Goal: Transaction & Acquisition: Purchase product/service

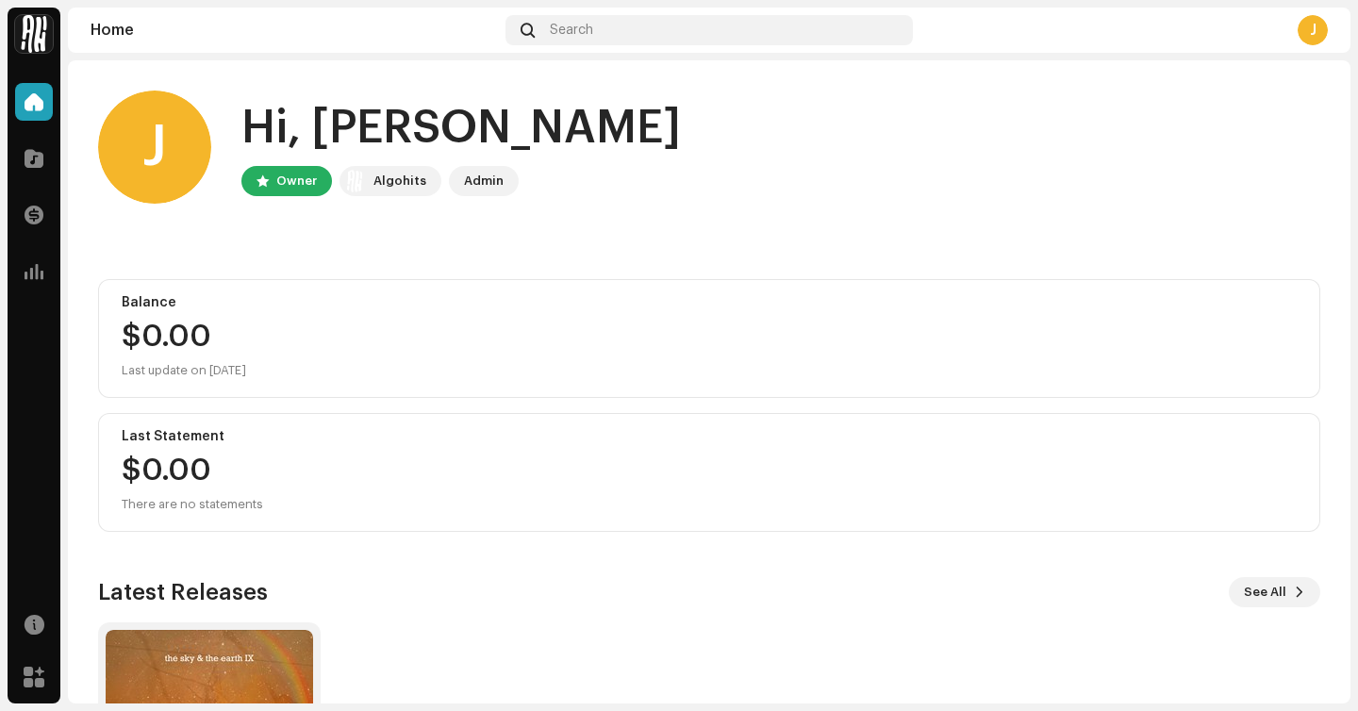
scroll to position [218, 0]
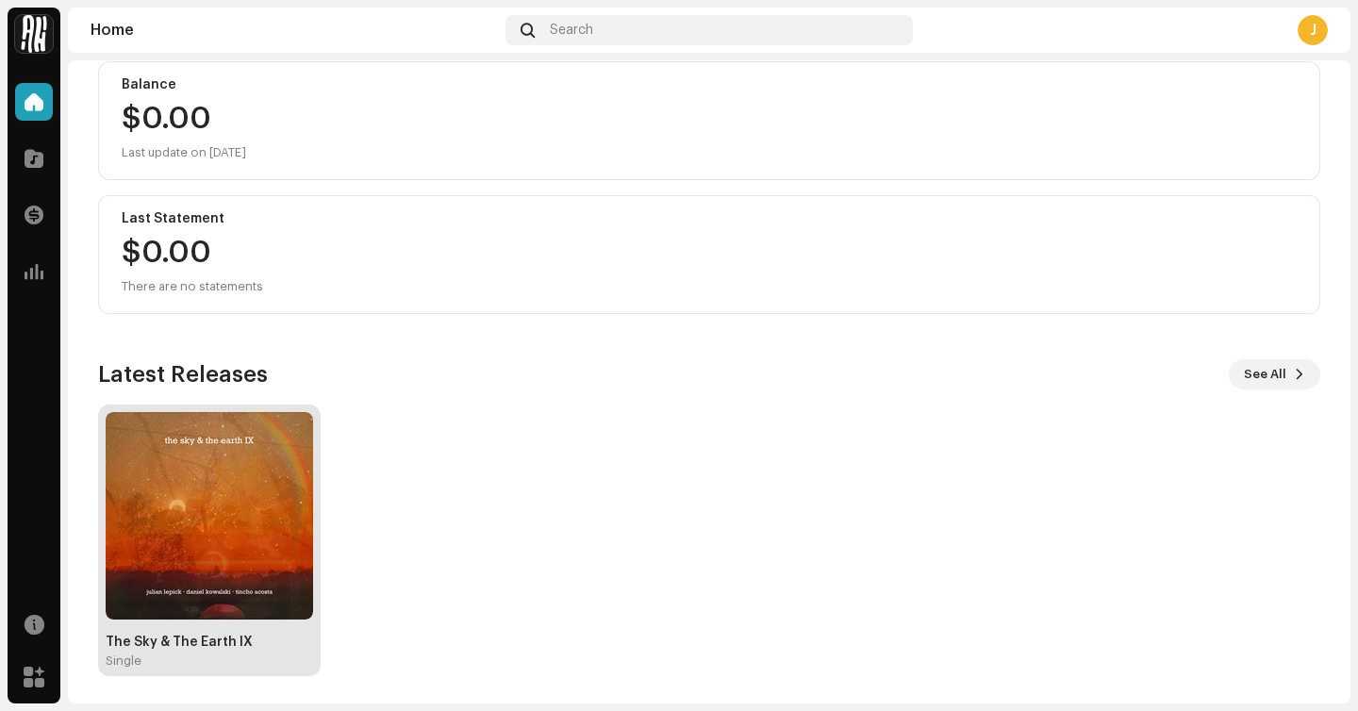
click at [220, 491] on img at bounding box center [210, 516] width 208 height 208
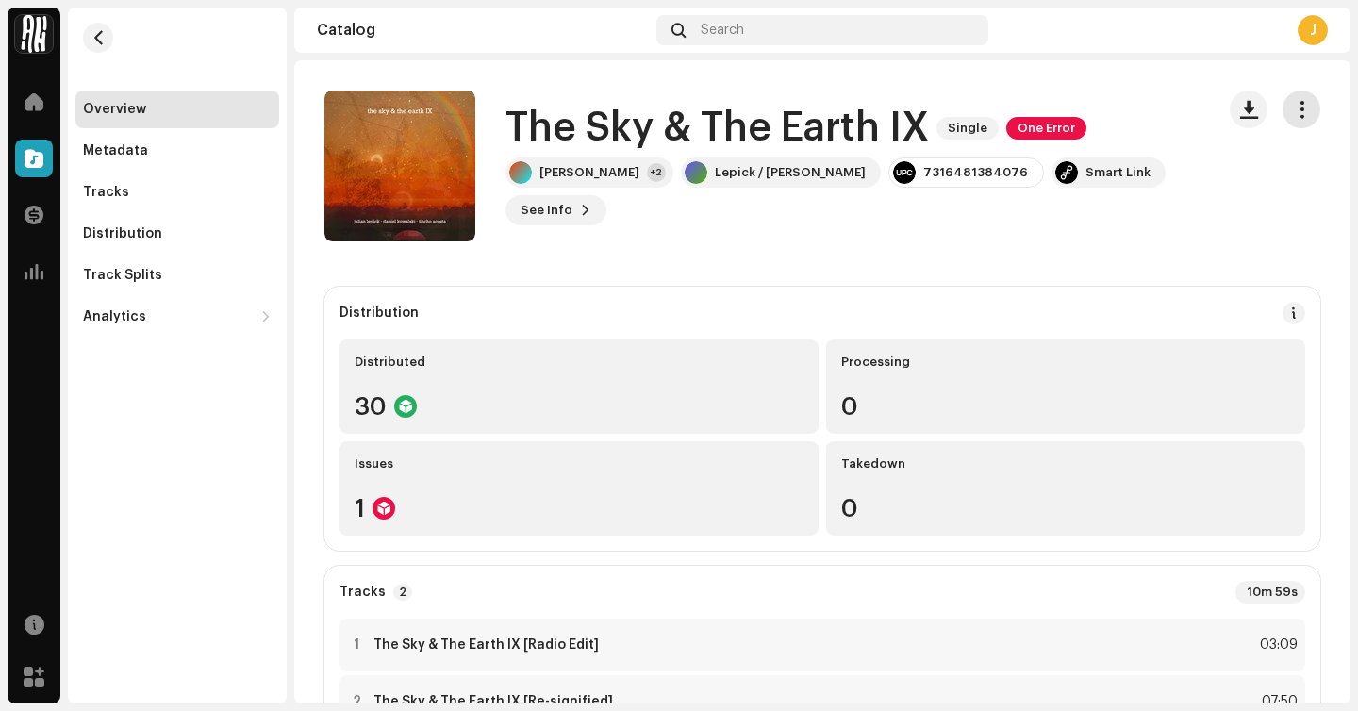
click at [1293, 106] on span "button" at bounding box center [1302, 109] width 18 height 15
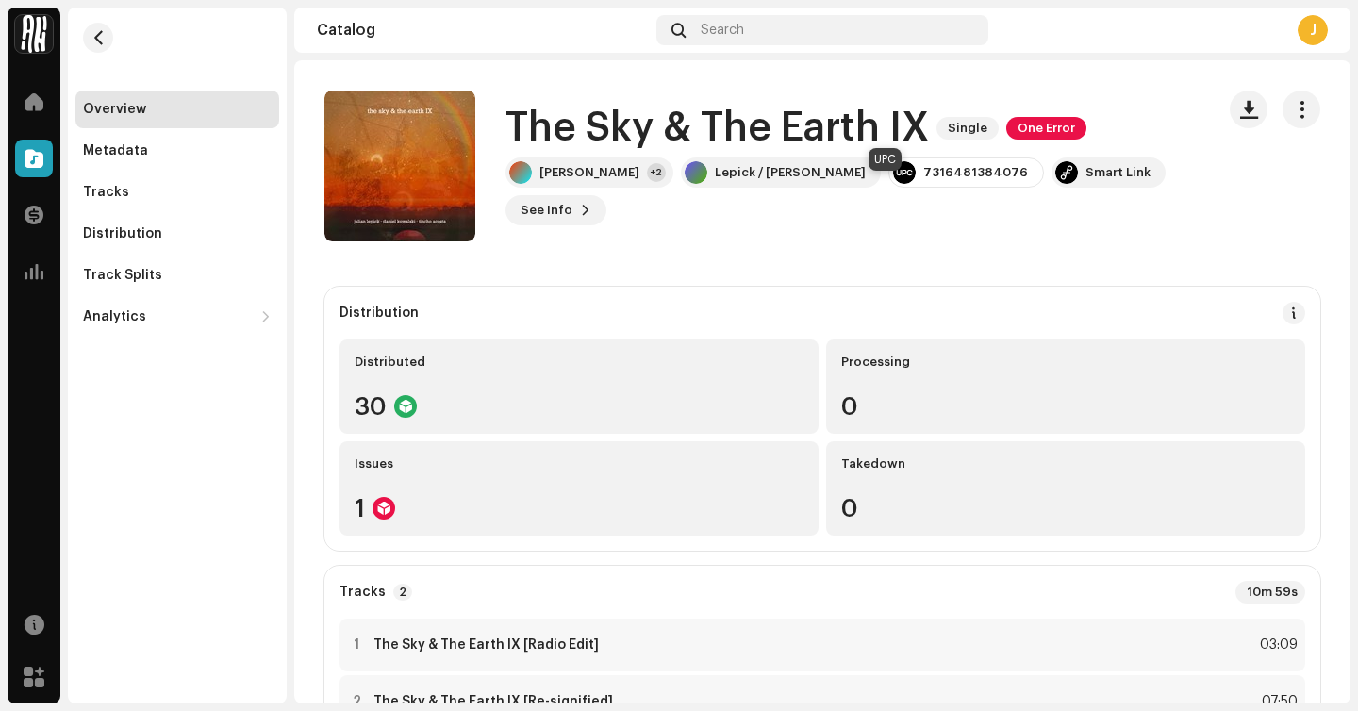
click at [937, 180] on div "7316481384076" at bounding box center [976, 172] width 105 height 15
drag, startPoint x: 943, startPoint y: 192, endPoint x: 840, endPoint y: 191, distance: 103.8
click at [889, 188] on div "7316481384076" at bounding box center [967, 173] width 156 height 30
copy div "7316481384076"
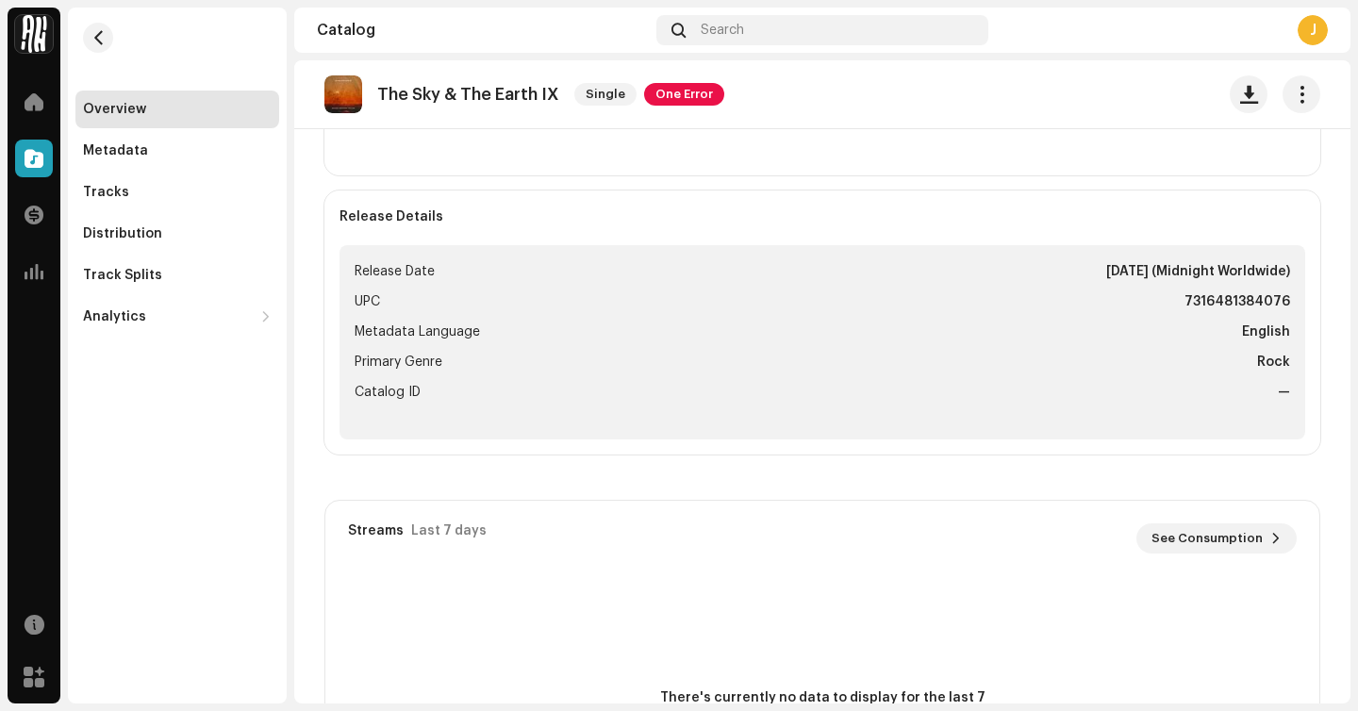
scroll to position [656, 0]
click at [215, 183] on div "Tracks" at bounding box center [177, 193] width 204 height 38
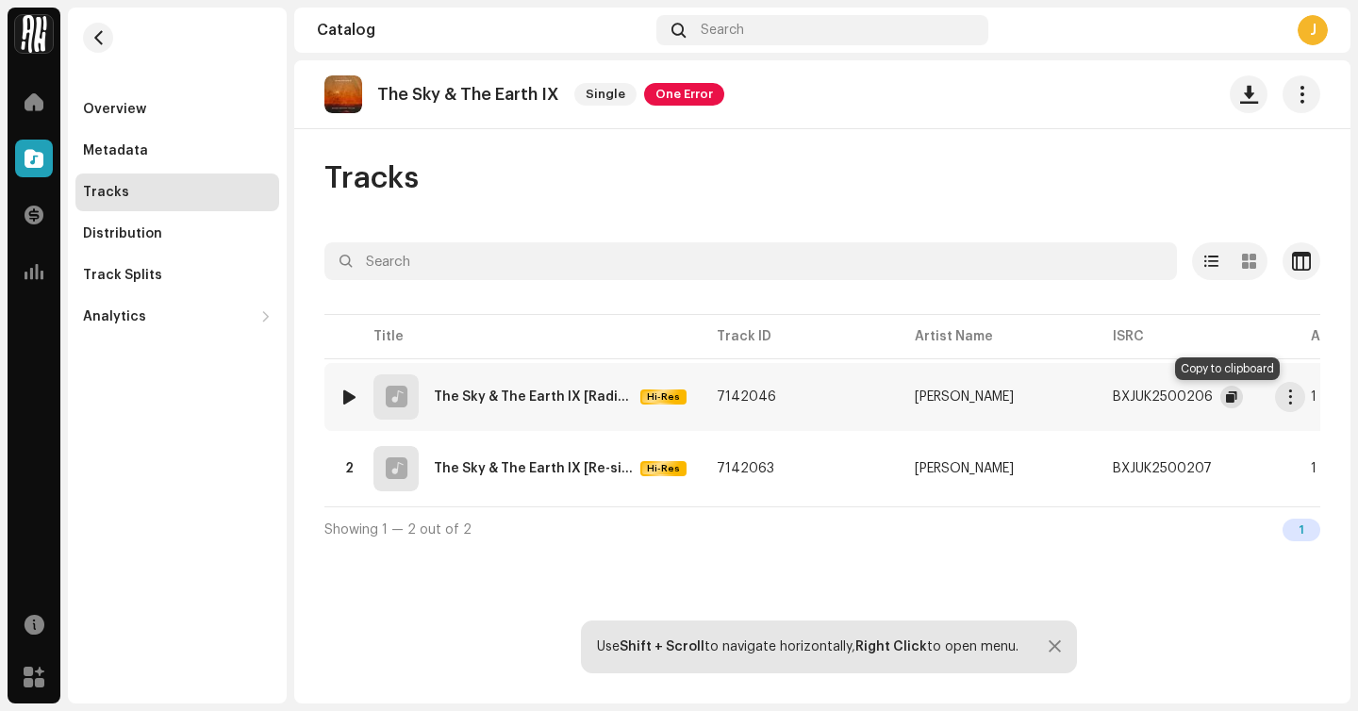
click at [1227, 395] on span "button" at bounding box center [1231, 397] width 11 height 15
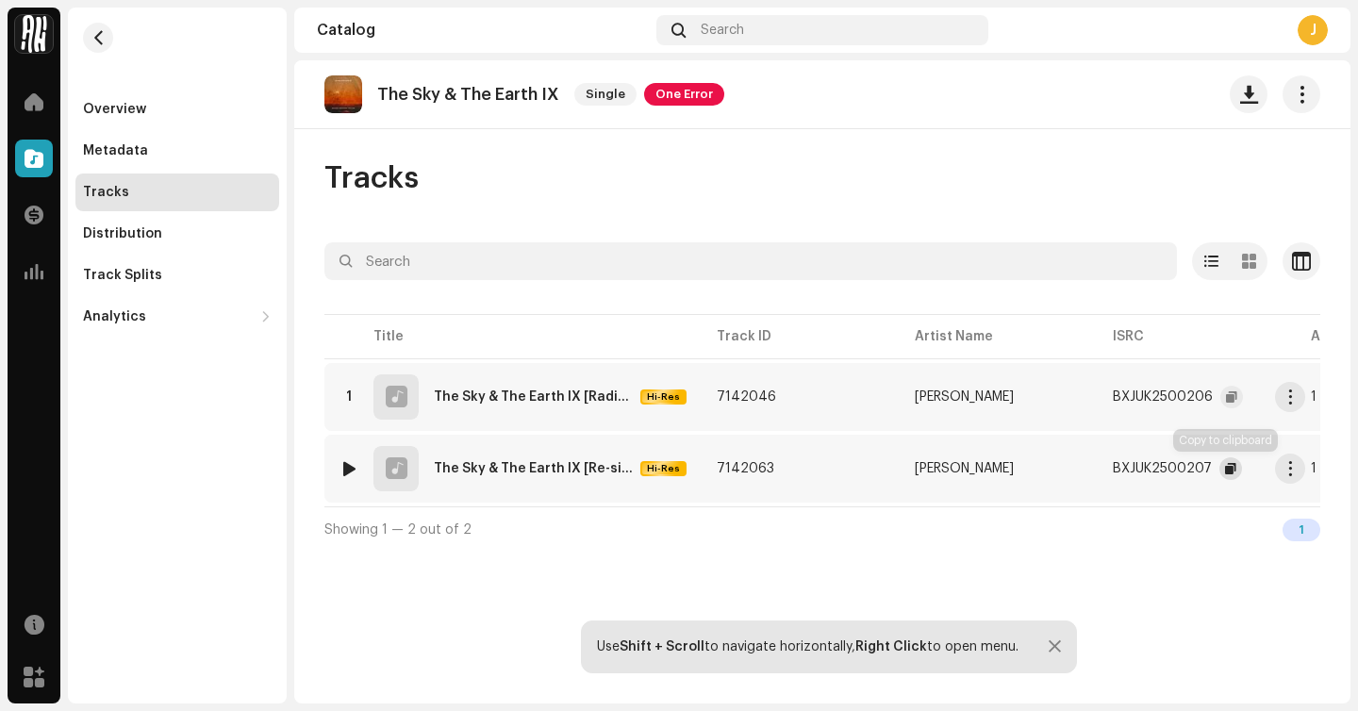
click at [1237, 469] on button "button" at bounding box center [1231, 469] width 23 height 23
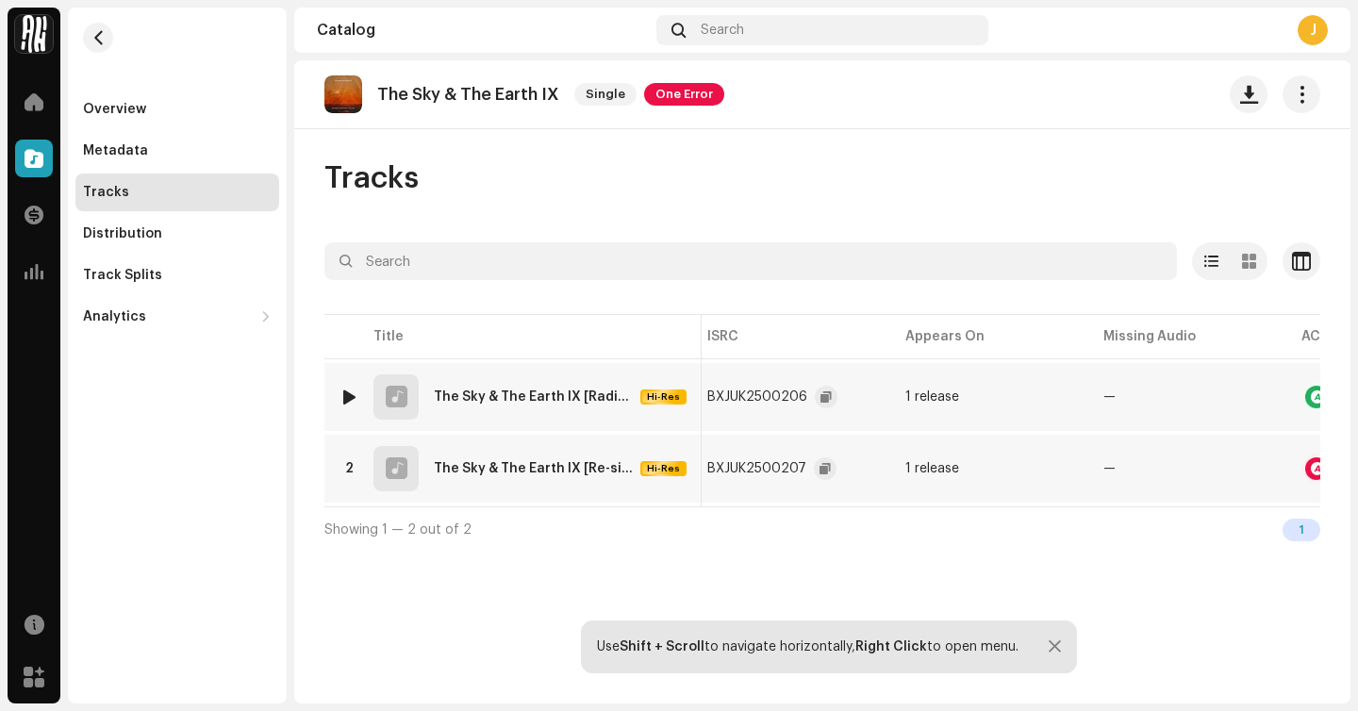
scroll to position [0, 570]
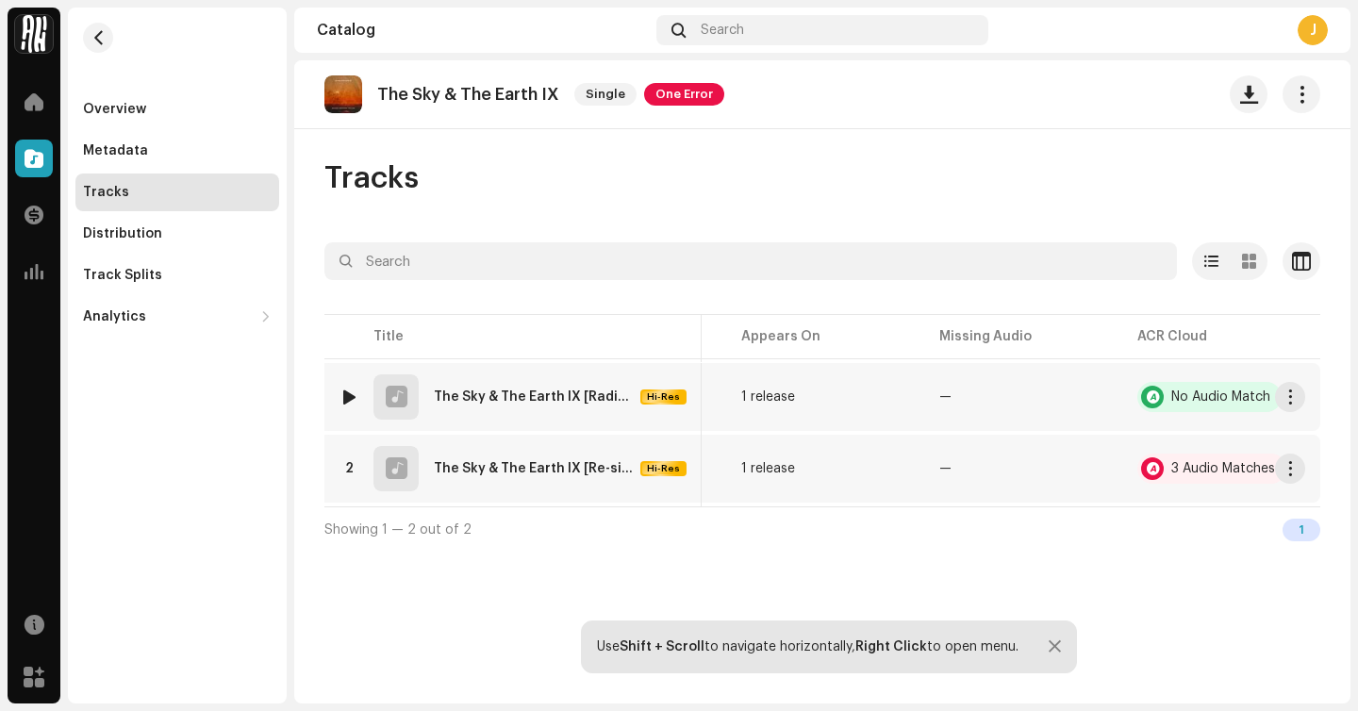
click at [1170, 399] on div "No Audio Match" at bounding box center [1210, 397] width 144 height 30
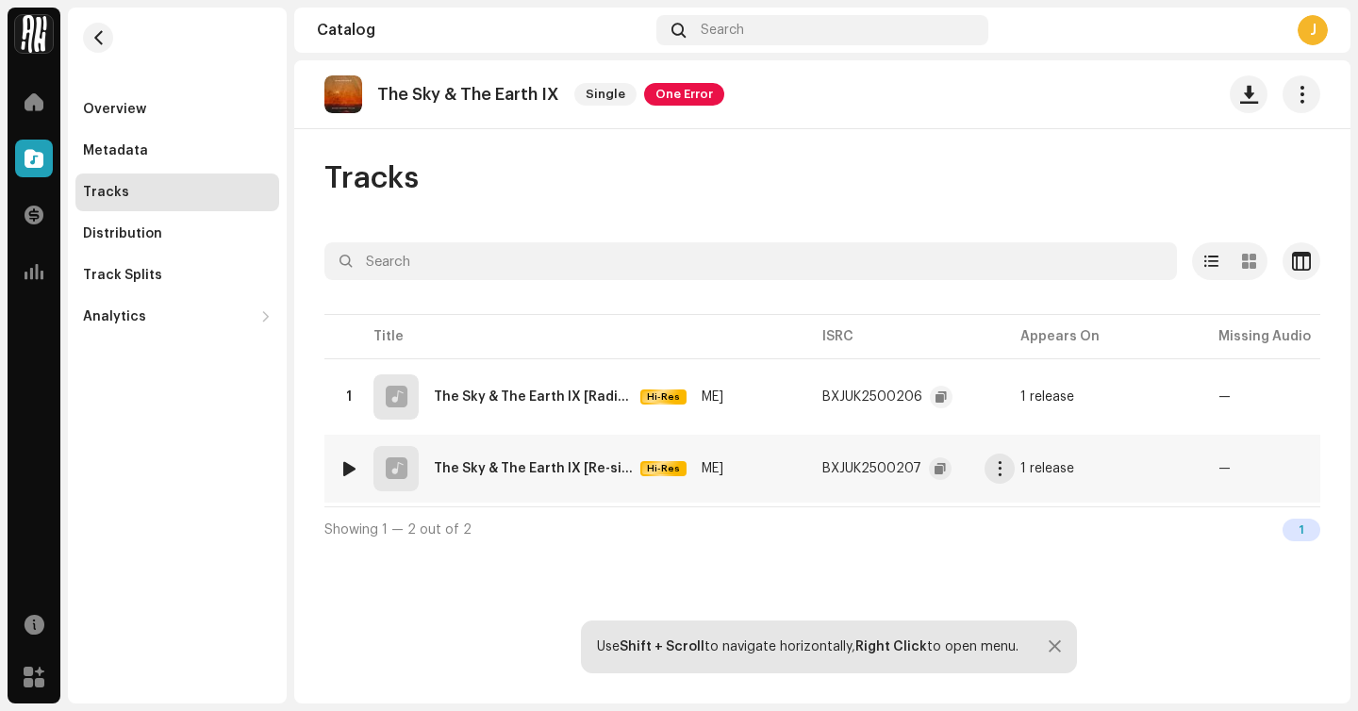
scroll to position [0, 0]
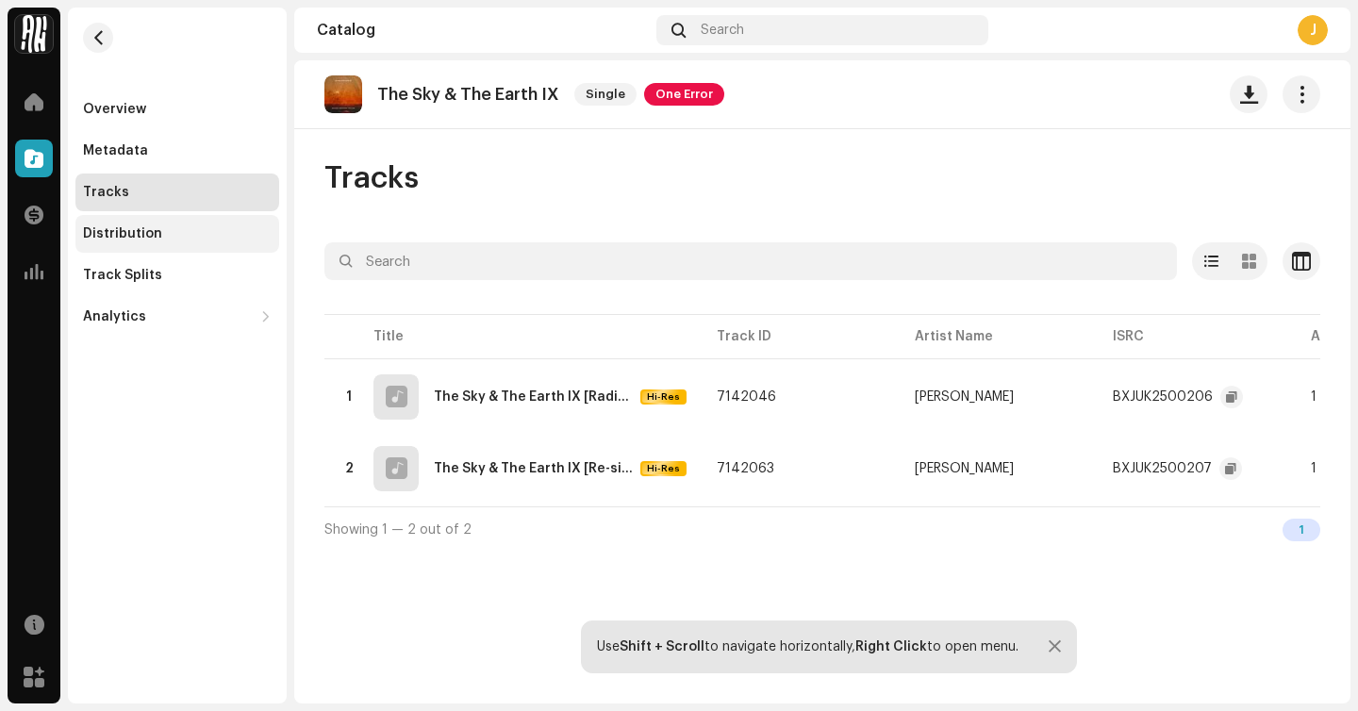
click at [250, 240] on div "Distribution" at bounding box center [177, 233] width 189 height 15
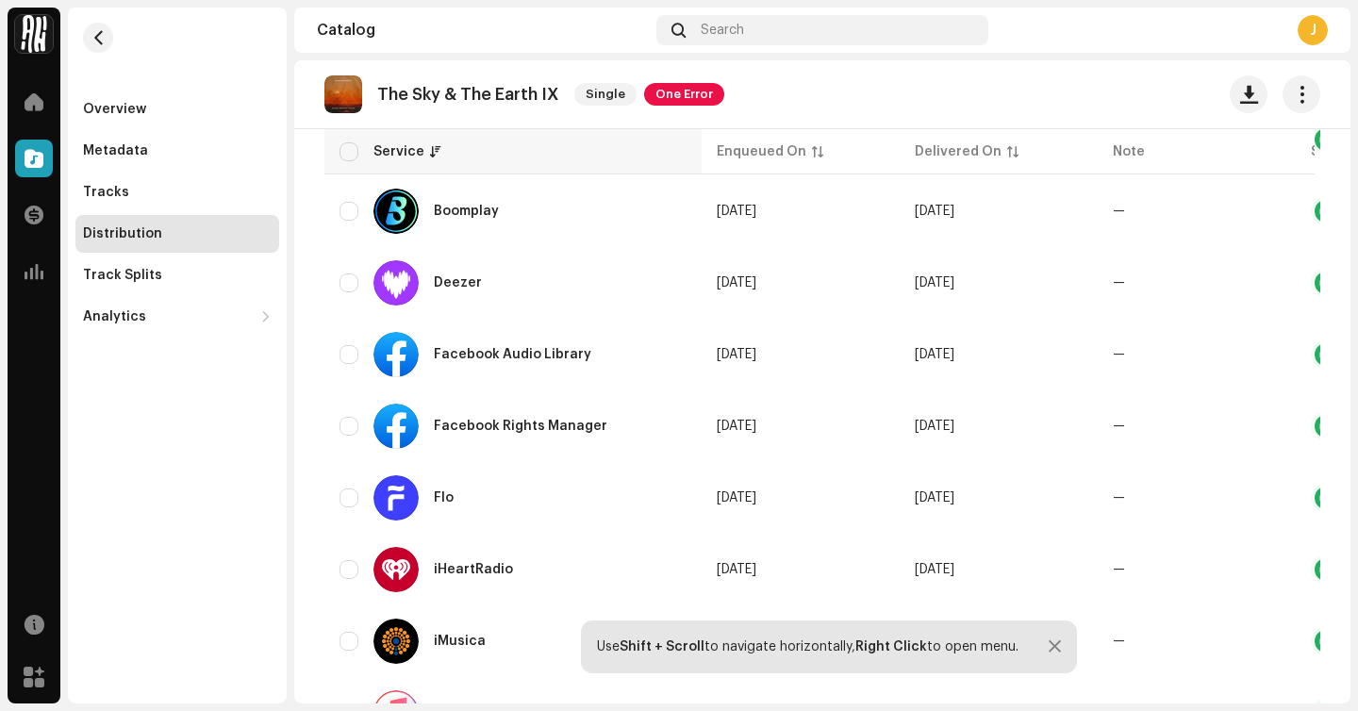
scroll to position [549, 0]
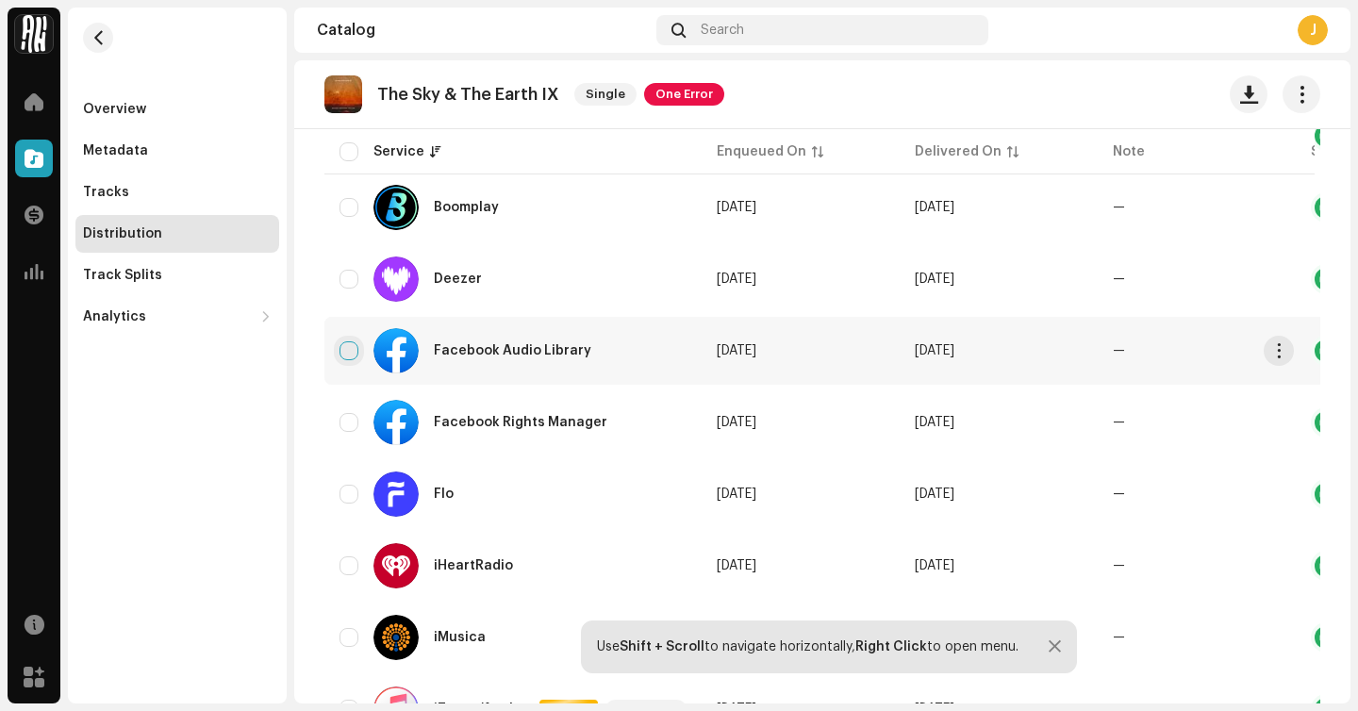
click at [353, 353] on input "checkbox" at bounding box center [349, 350] width 19 height 19
checkbox input "true"
click at [353, 429] on input "Row Unselected" at bounding box center [349, 422] width 19 height 19
checkbox input "true"
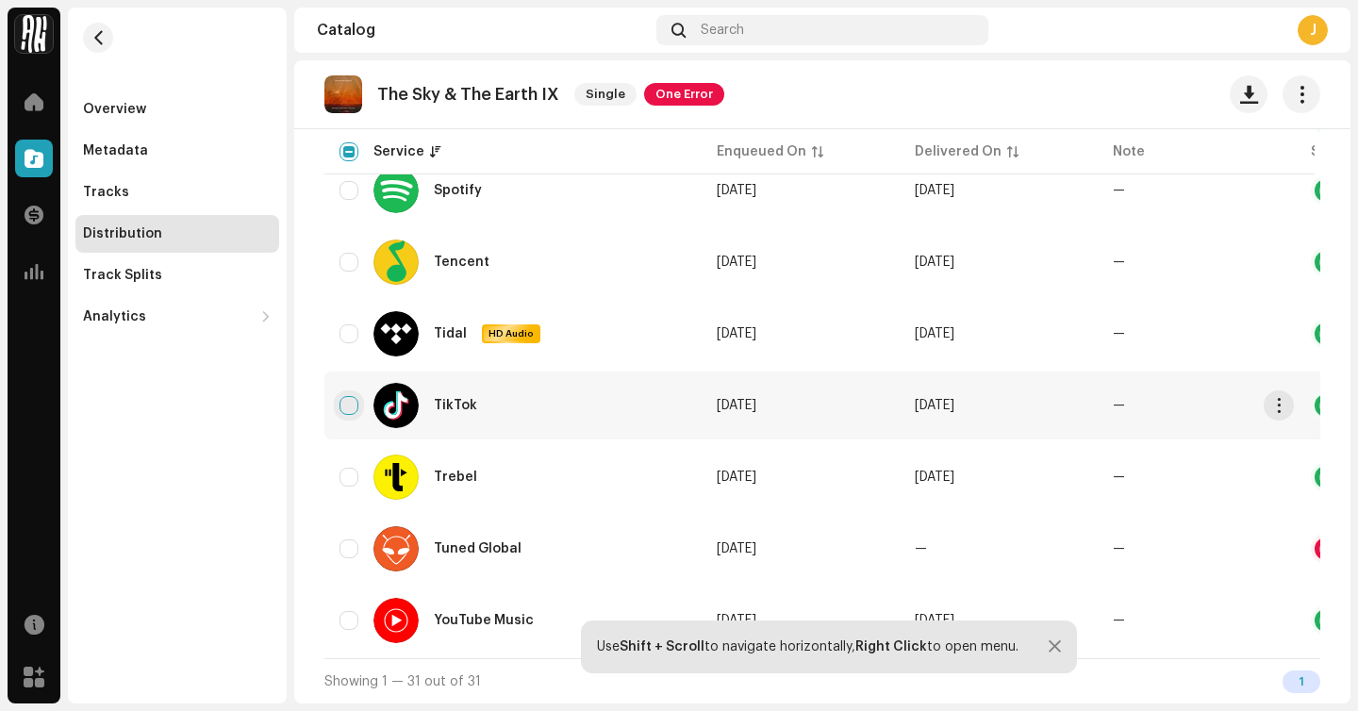
click at [347, 399] on input "Row Unselected" at bounding box center [349, 405] width 19 height 19
checkbox input "true"
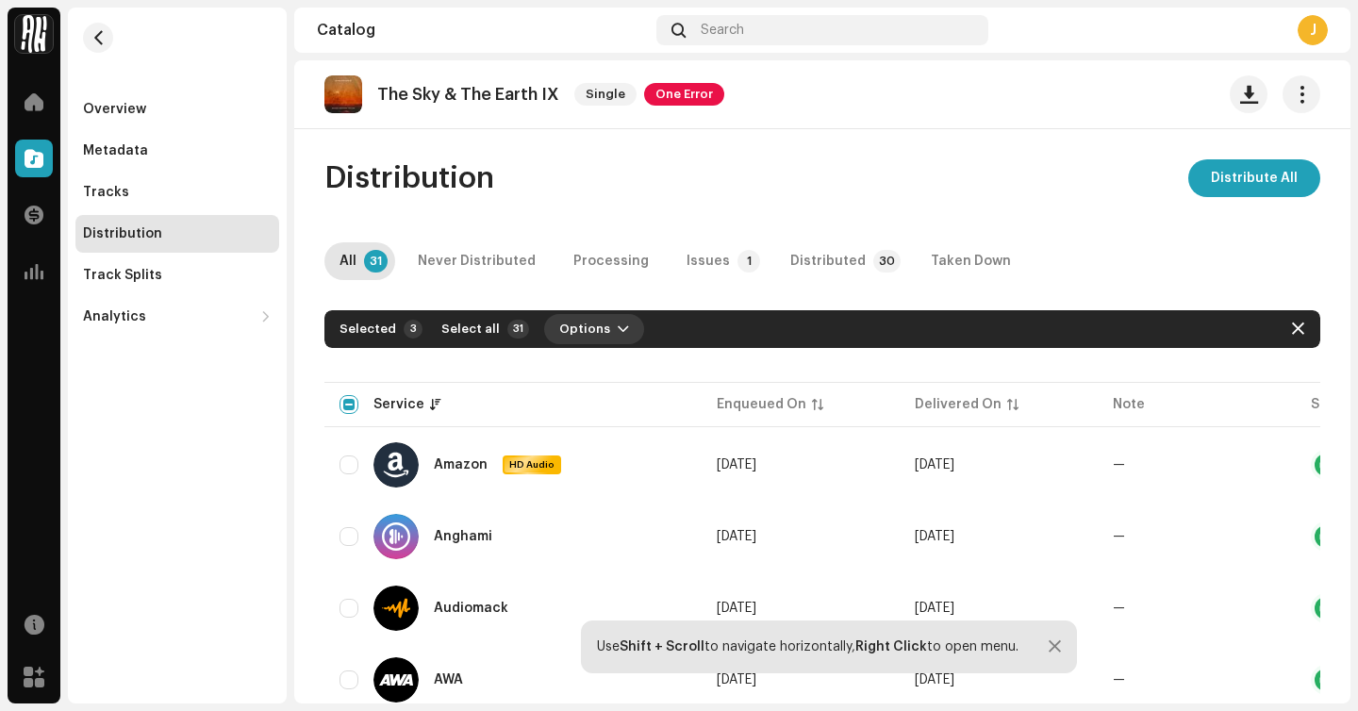
click at [618, 327] on span "button" at bounding box center [623, 329] width 11 height 15
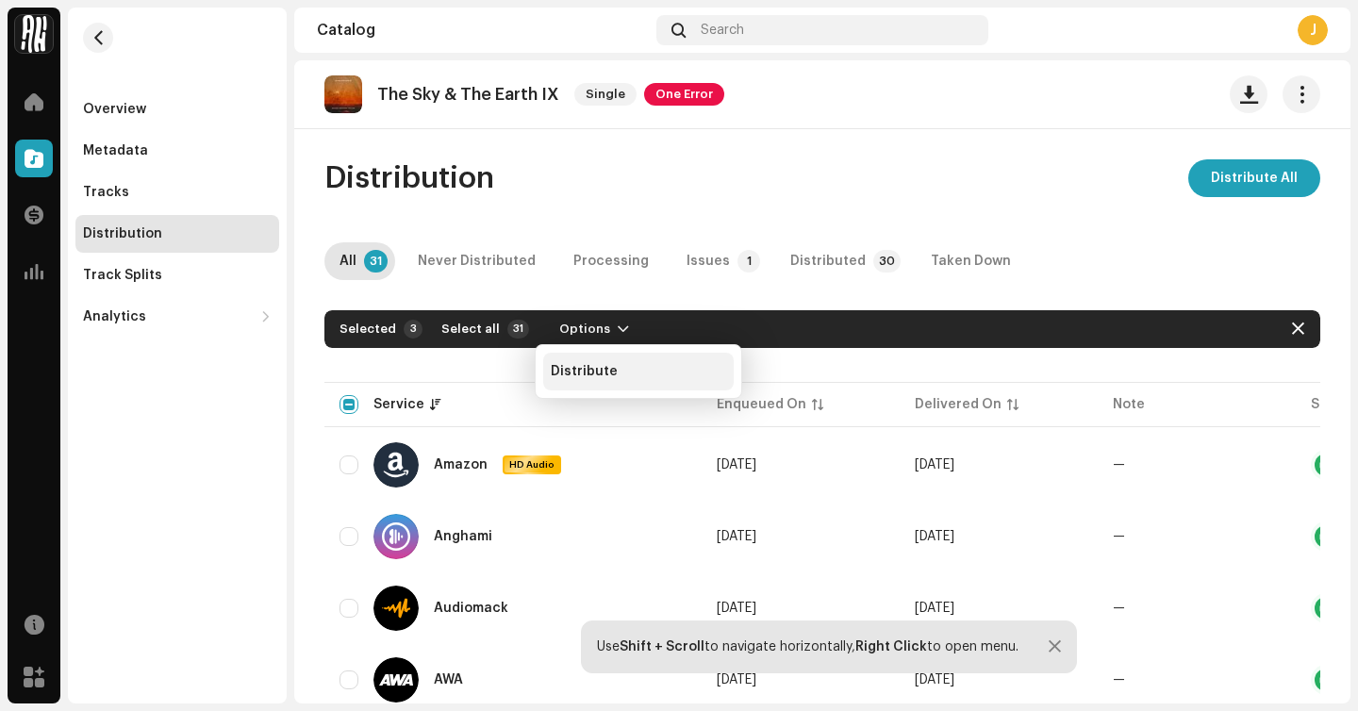
click at [600, 387] on div "Distribute" at bounding box center [638, 372] width 191 height 38
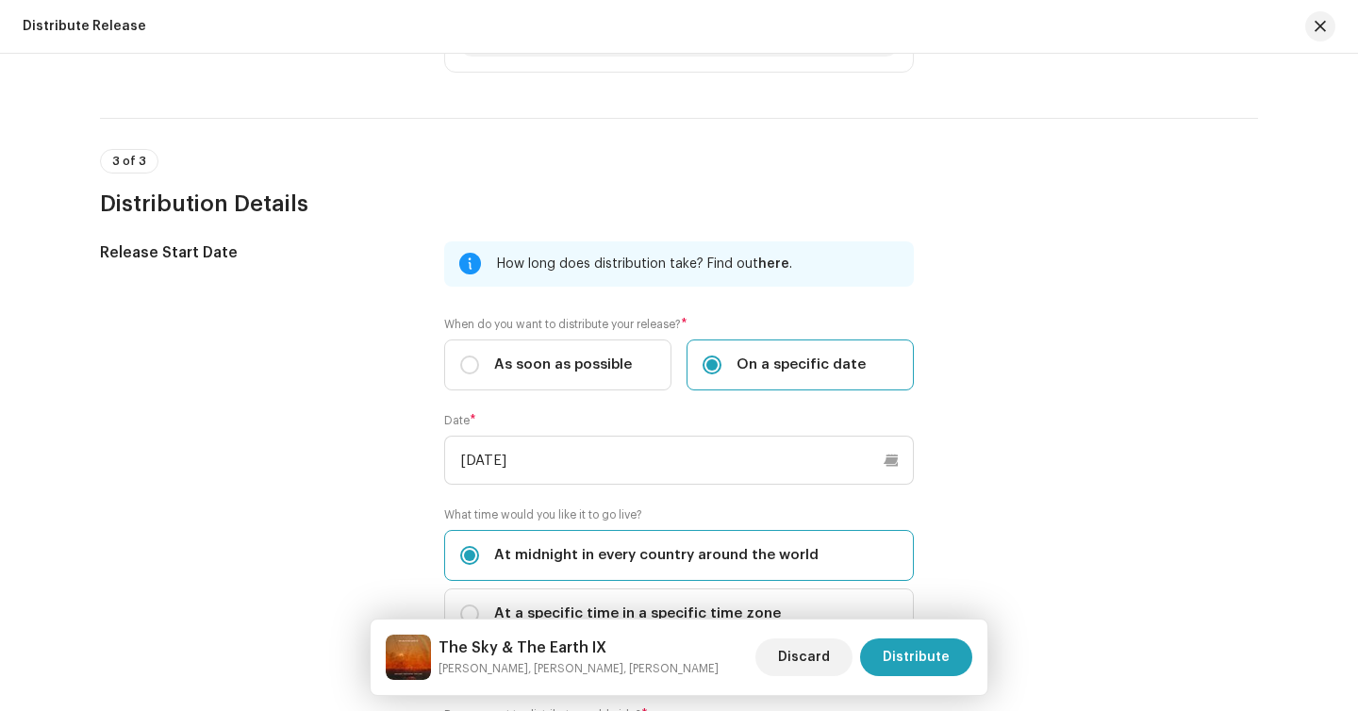
scroll to position [1066, 0]
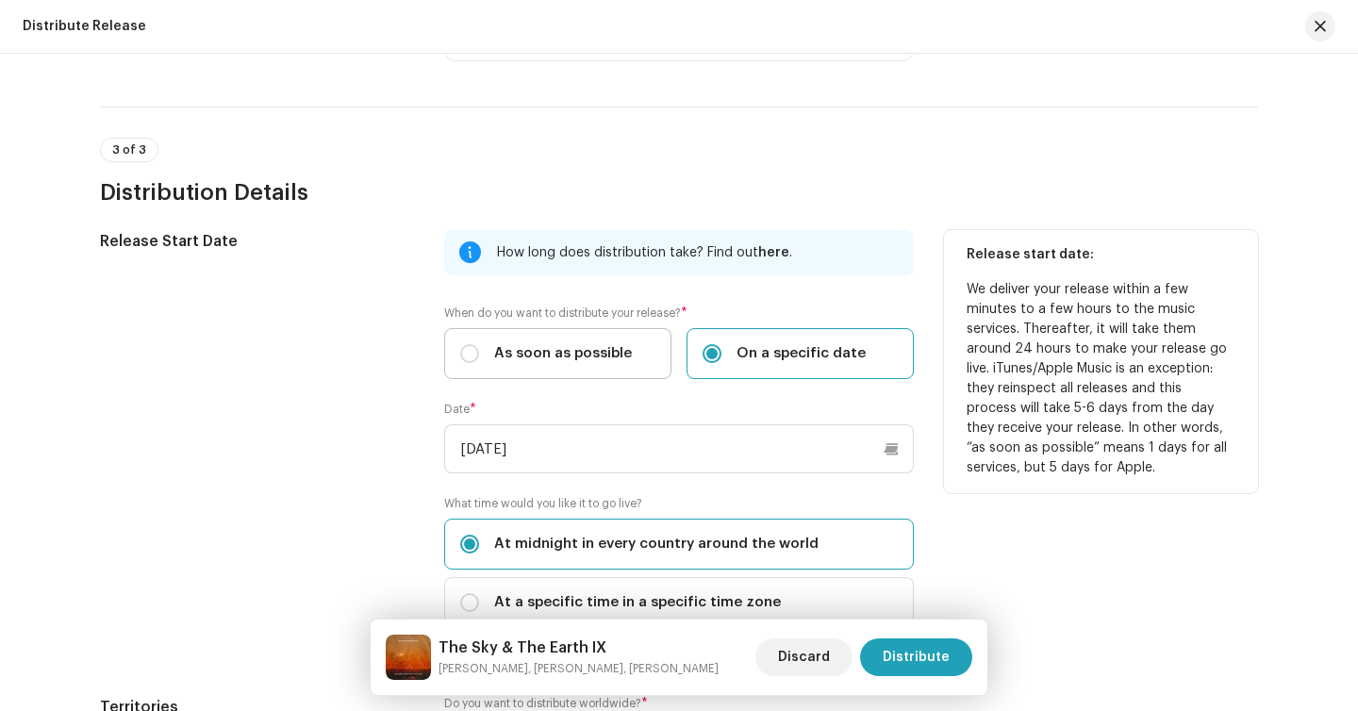
click at [557, 359] on span "As soon as possible" at bounding box center [563, 353] width 138 height 21
click at [479, 359] on input "As soon as possible" at bounding box center [469, 353] width 19 height 19
radio input "true"
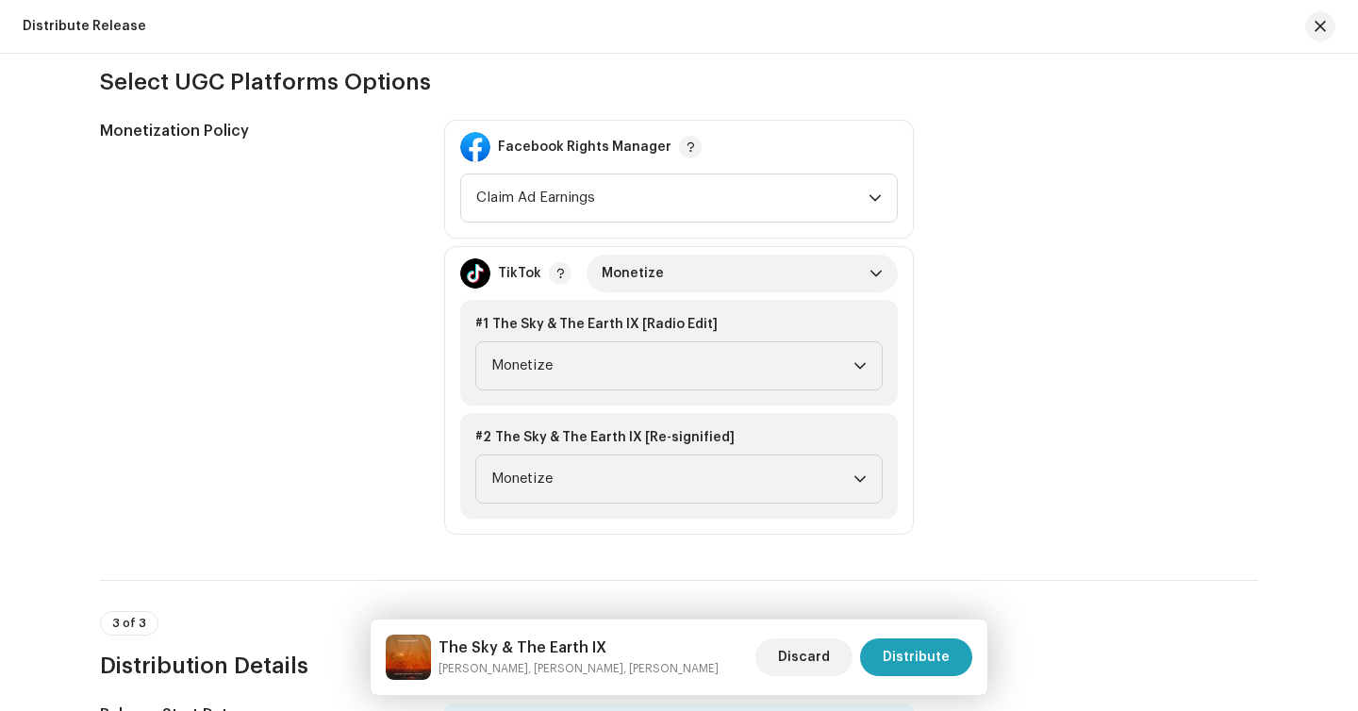
scroll to position [1080, 0]
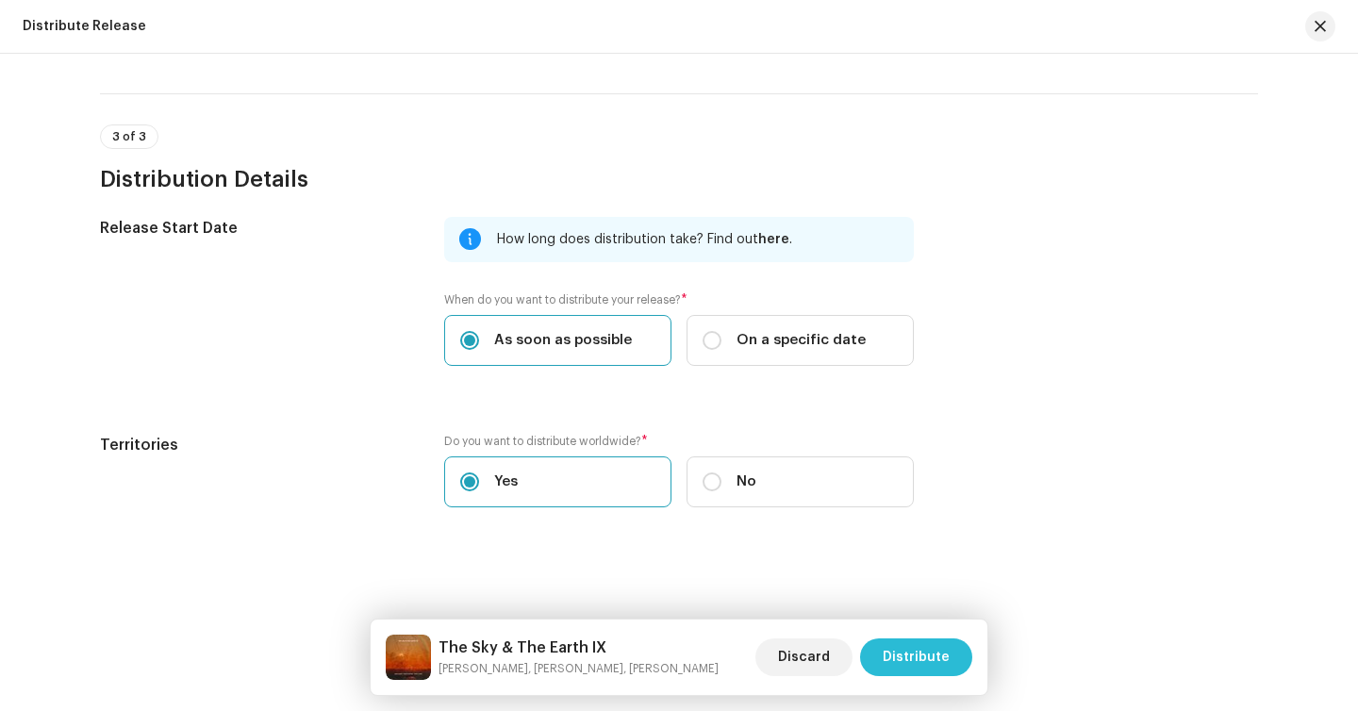
click at [923, 669] on span "Distribute" at bounding box center [916, 658] width 67 height 38
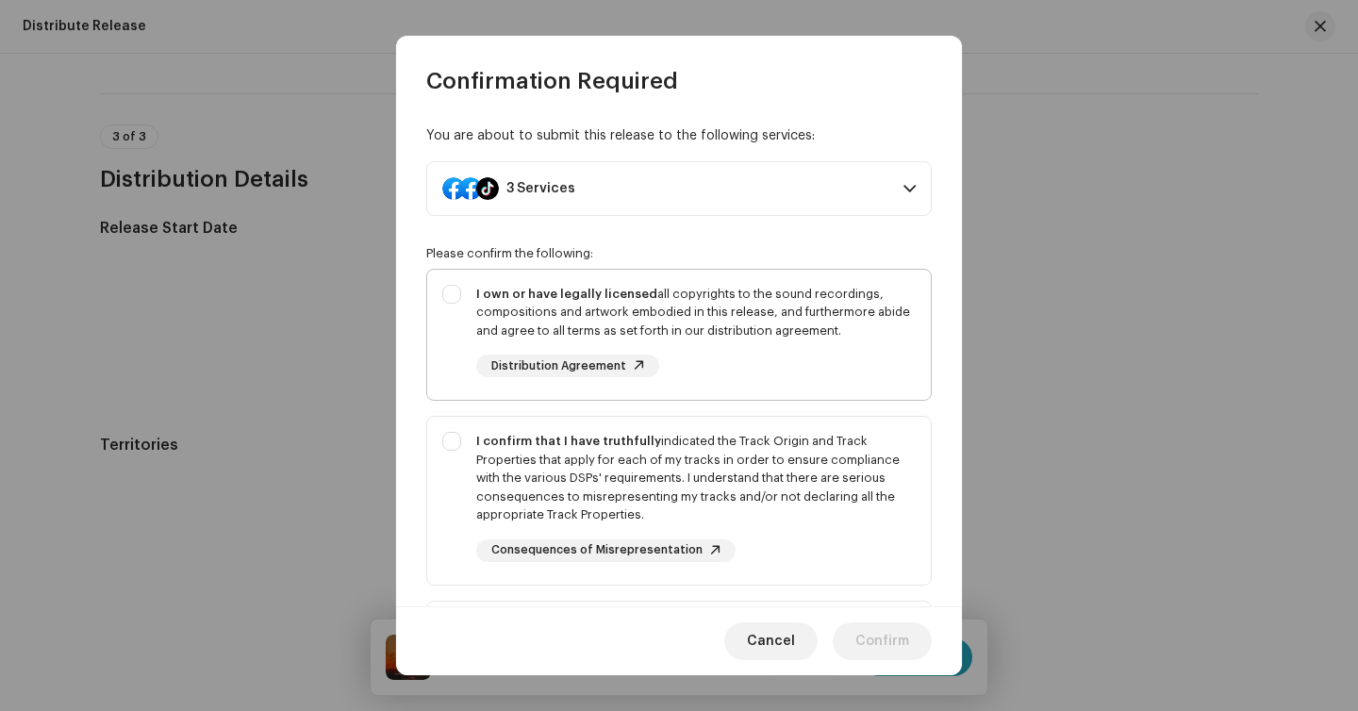
click at [674, 291] on div "I own or have legally licensed all copyrights to the sound recordings, composit…" at bounding box center [696, 313] width 440 height 56
checkbox input "true"
click at [695, 402] on p-selectbutton "I own or have legally licensed all copyrights to the sound recordings, composit…" at bounding box center [679, 525] width 506 height 513
click at [695, 415] on p-selectbutton "I own or have legally licensed all copyrights to the sound recordings, composit…" at bounding box center [679, 525] width 506 height 513
click at [695, 446] on div "I confirm that I have truthfully indicated the Track Origin and Track Propertie…" at bounding box center [696, 478] width 440 height 92
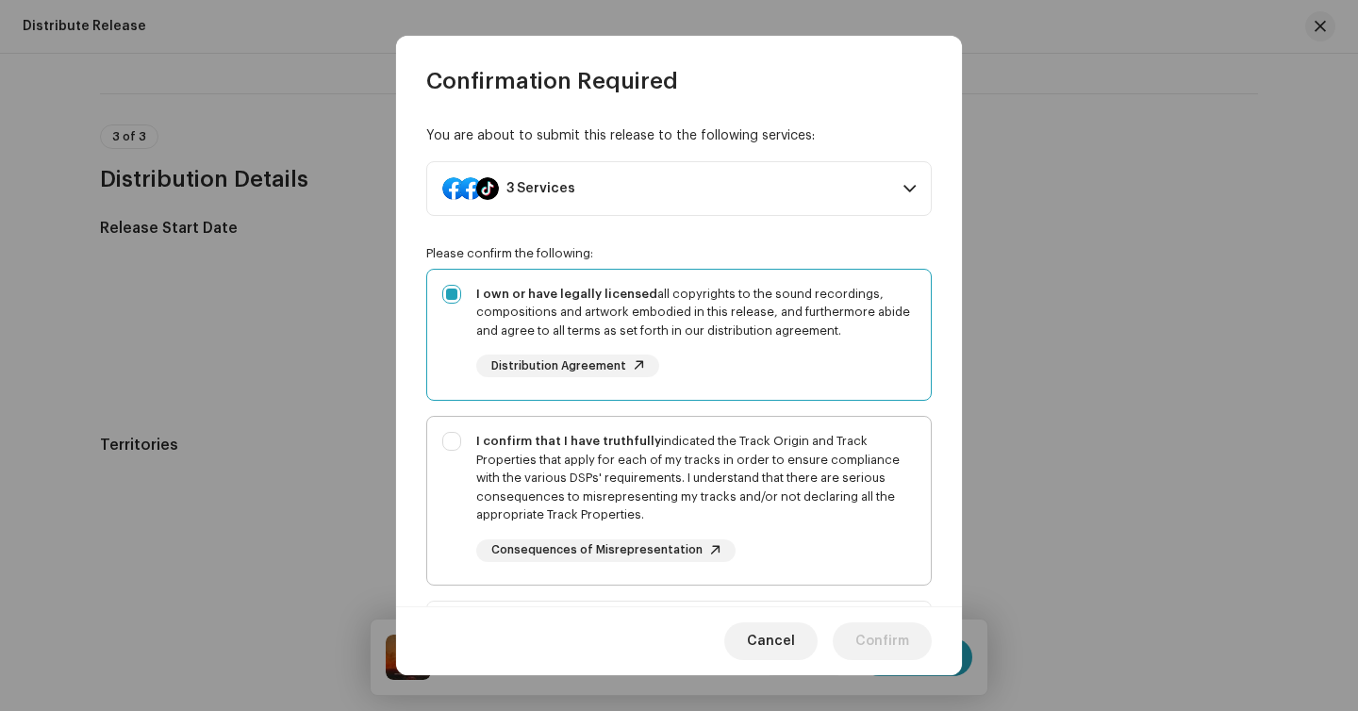
checkbox input "true"
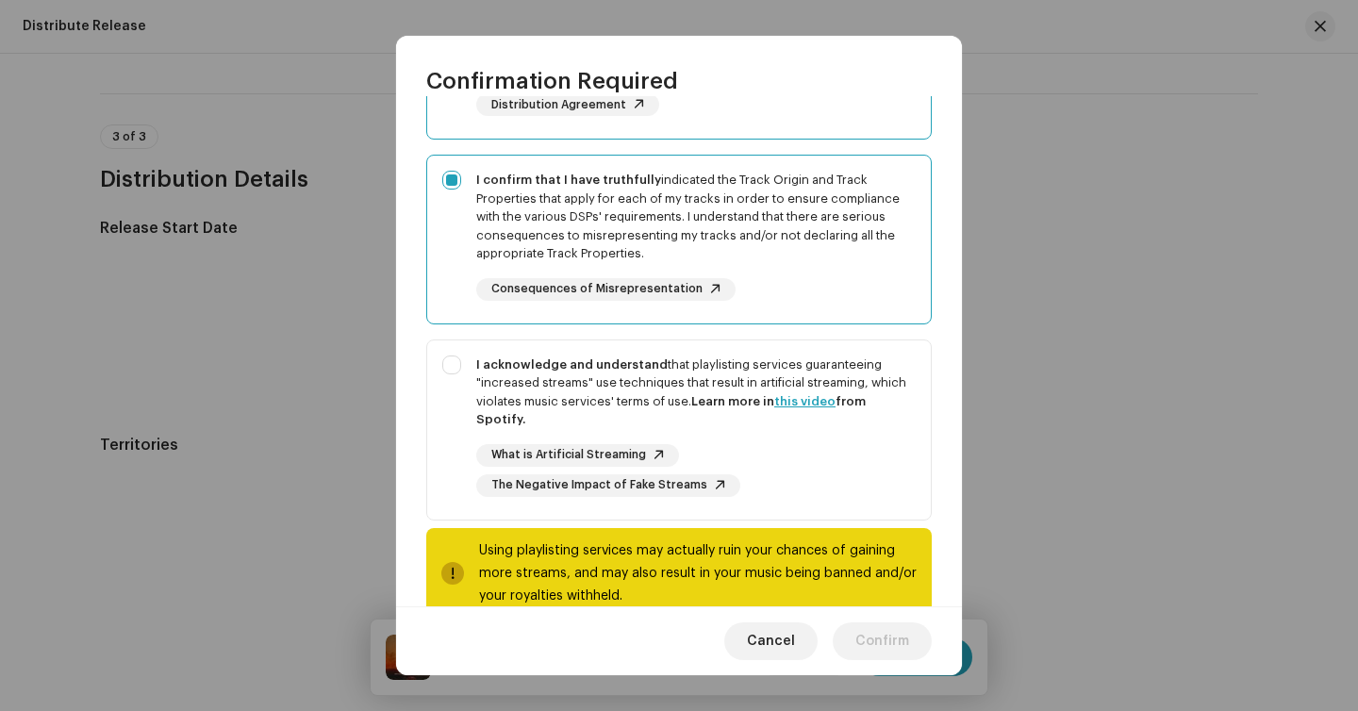
scroll to position [260, 0]
click at [695, 377] on div "I acknowledge and understand that playlisting services guaranteeing "increased …" at bounding box center [696, 394] width 440 height 74
checkbox input "true"
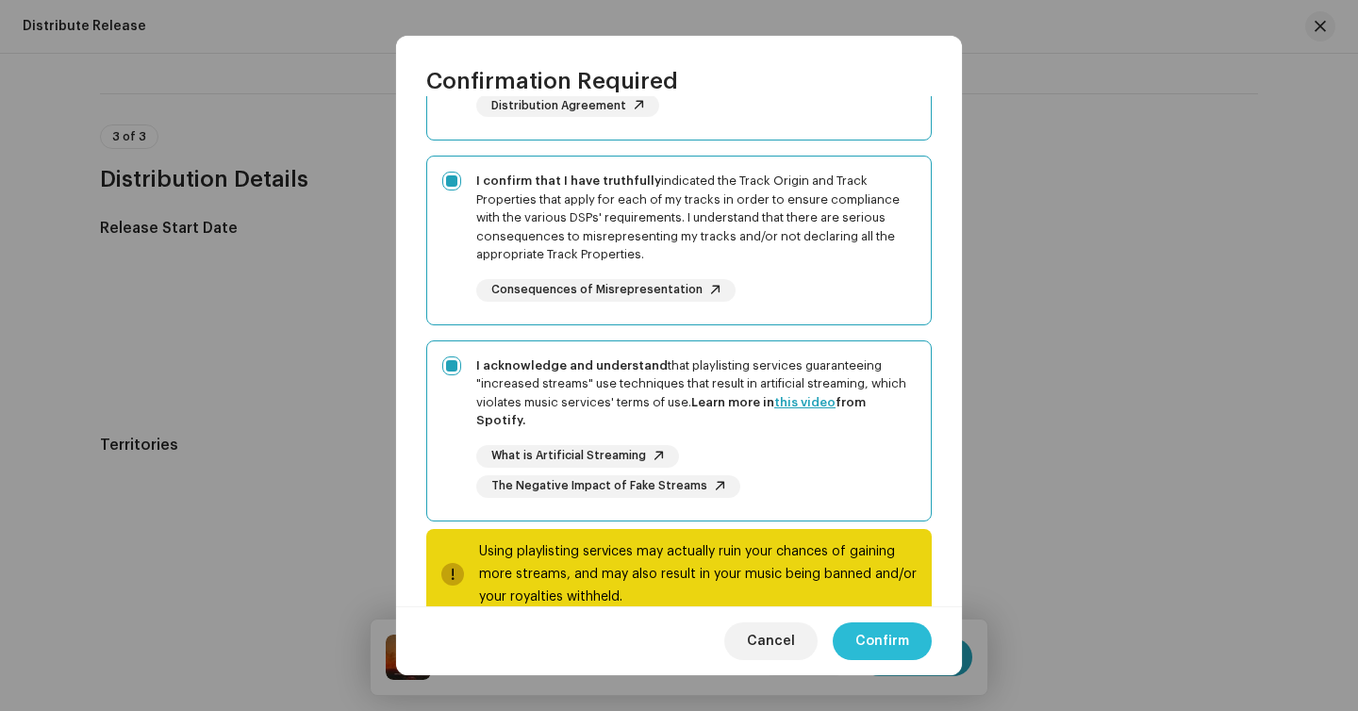
click at [891, 658] on span "Confirm" at bounding box center [883, 642] width 54 height 38
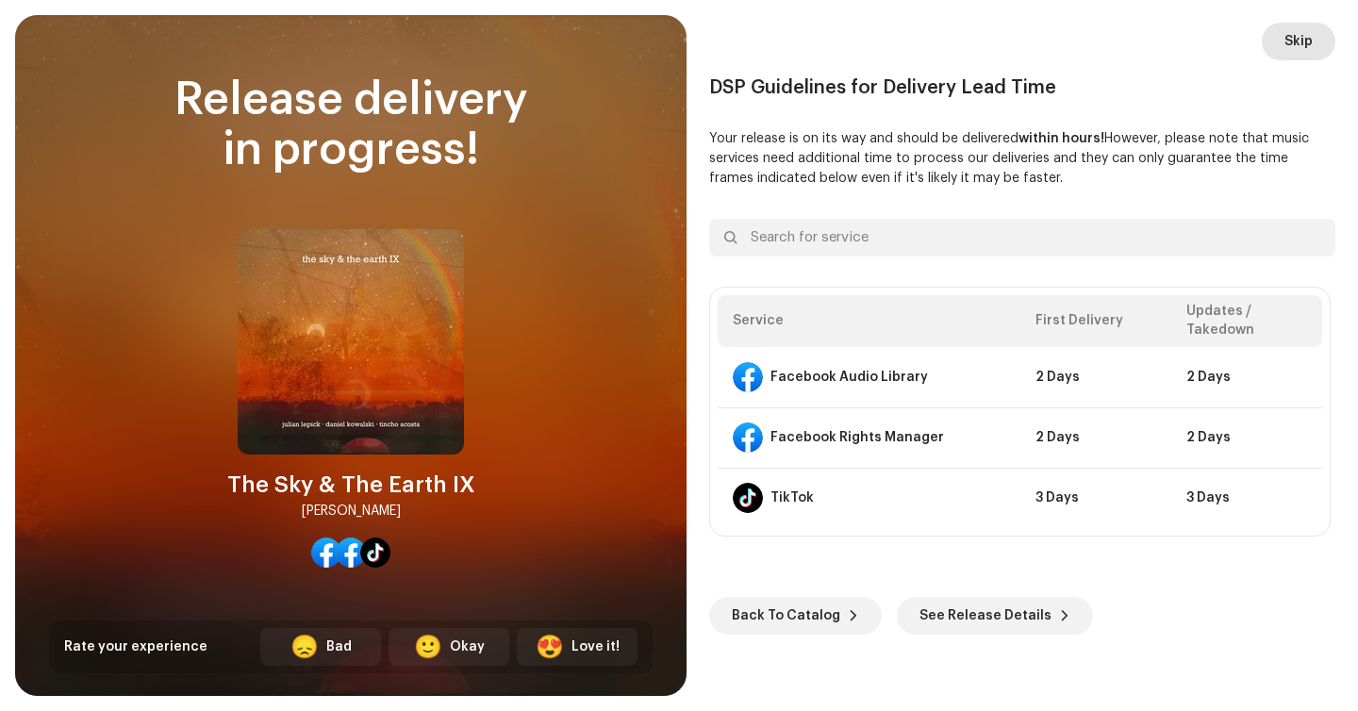
click at [1282, 42] on button "Skip" at bounding box center [1299, 42] width 74 height 38
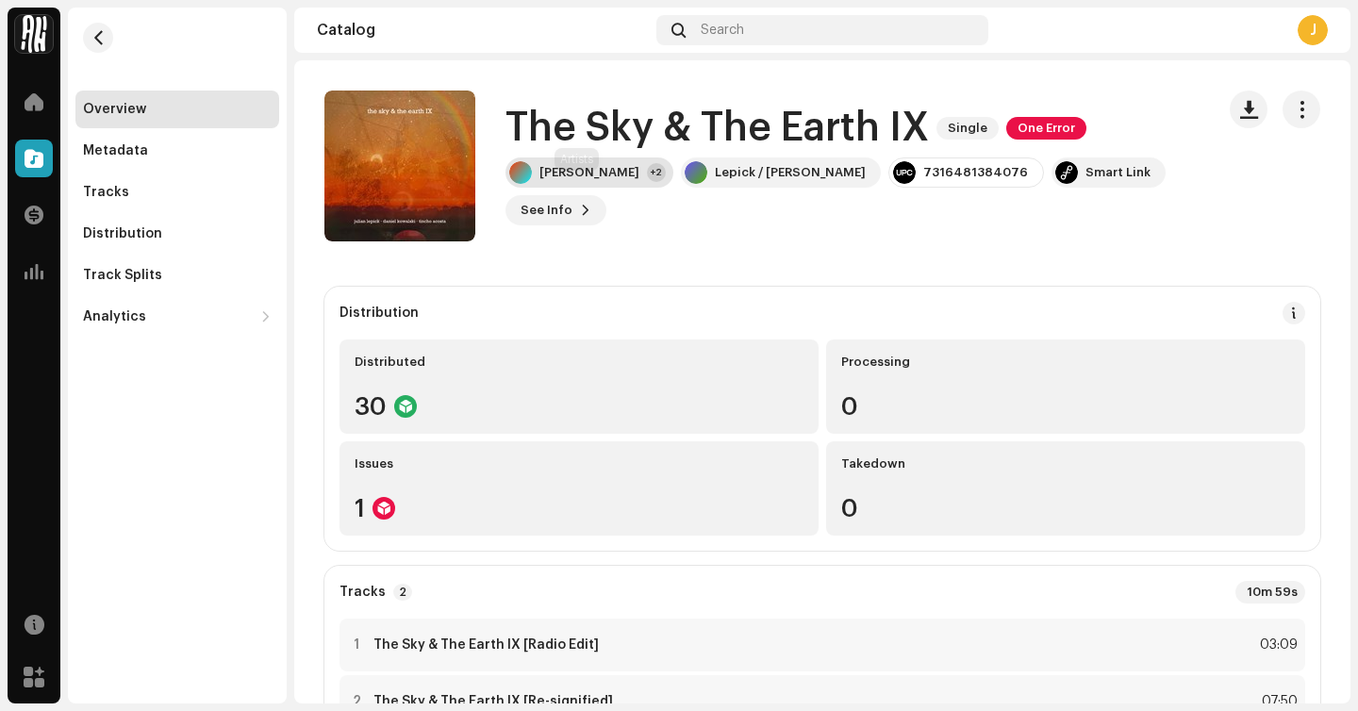
click at [573, 180] on div "[PERSON_NAME]" at bounding box center [590, 172] width 100 height 15
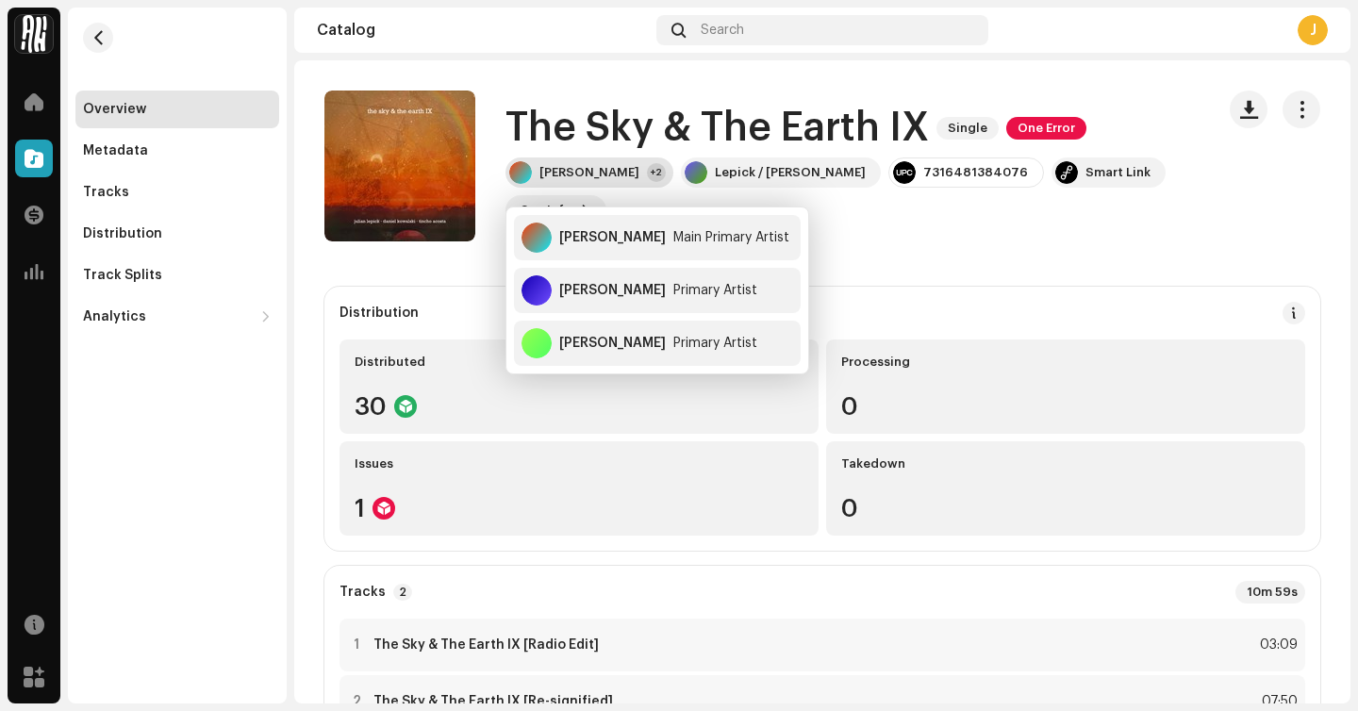
click at [573, 180] on div "[PERSON_NAME]" at bounding box center [590, 172] width 100 height 15
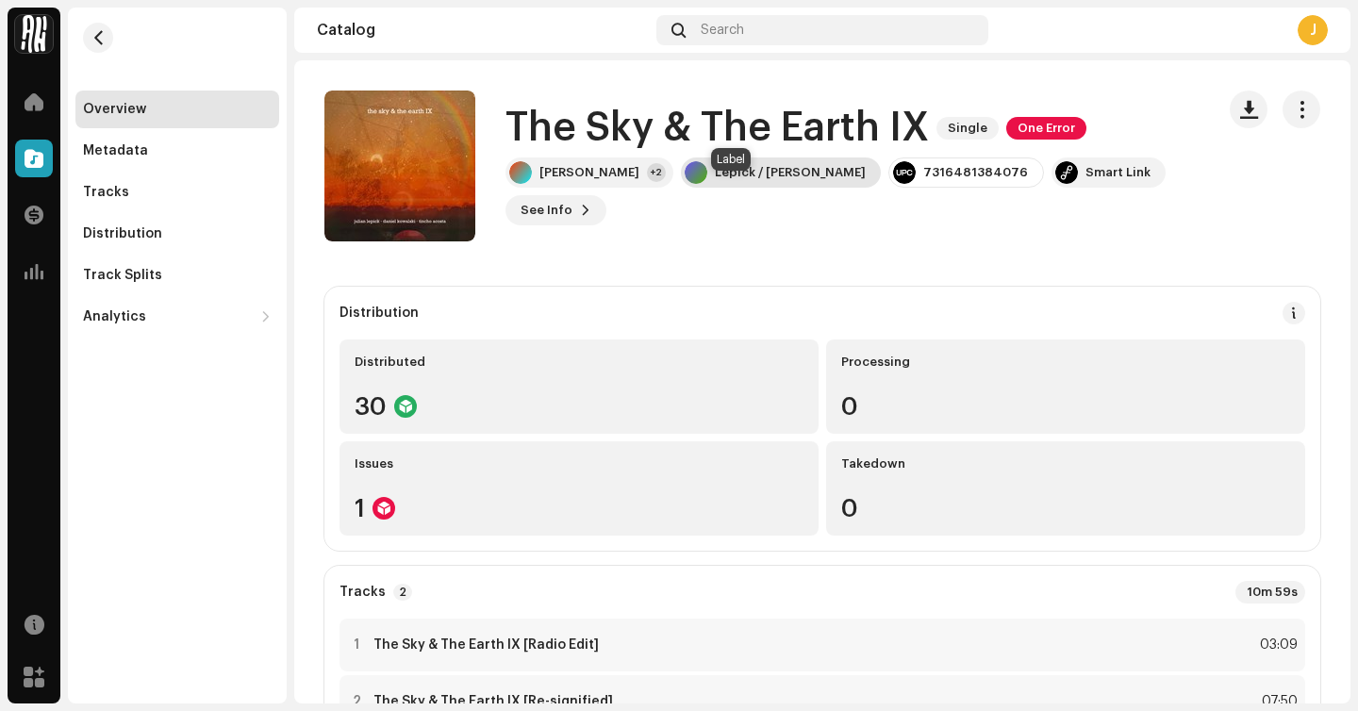
click at [725, 180] on div "Lepick / [PERSON_NAME]" at bounding box center [790, 172] width 151 height 15
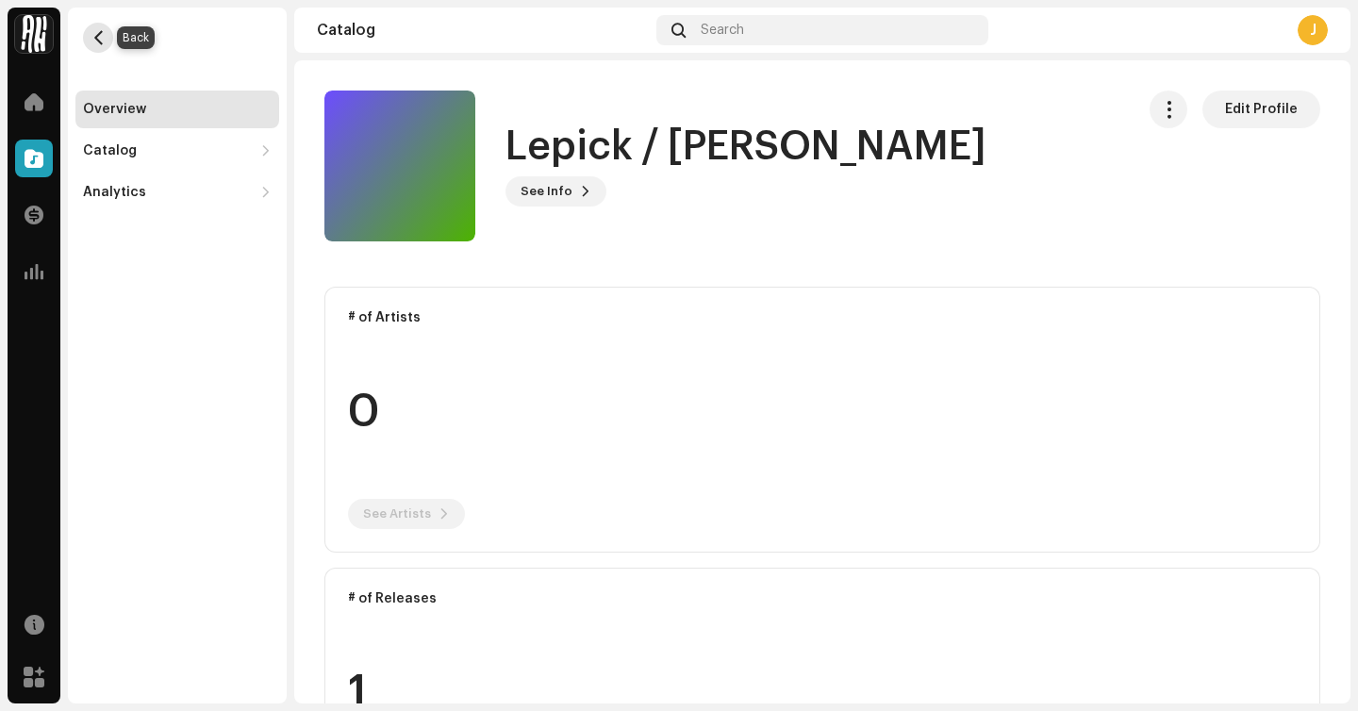
click at [104, 42] on span "button" at bounding box center [99, 37] width 14 height 15
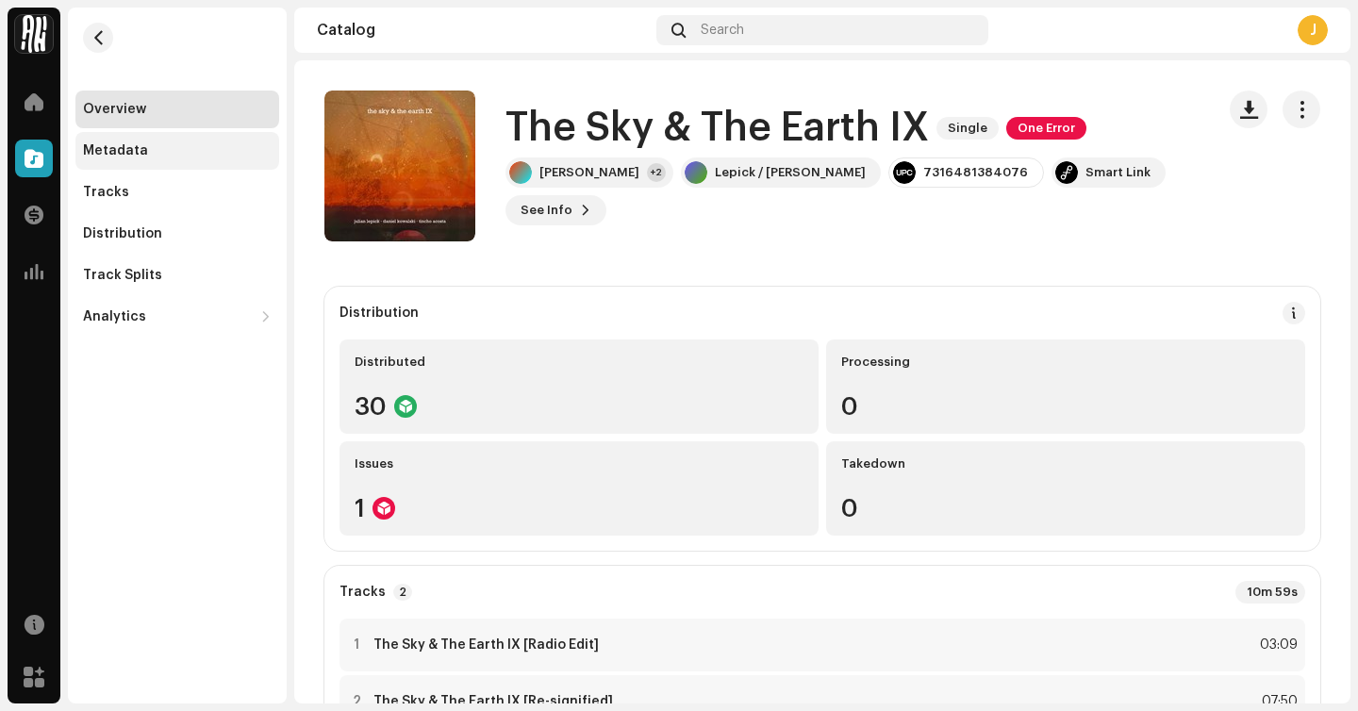
click at [196, 158] on div "Metadata" at bounding box center [177, 150] width 189 height 15
